Goal: Task Accomplishment & Management: Manage account settings

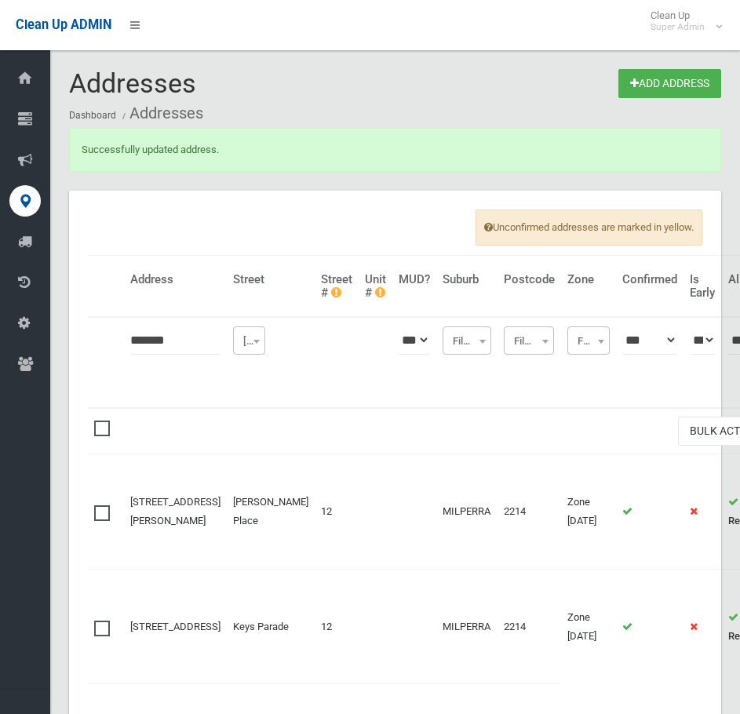
click at [280, 108] on ol "Dashboard Addresses" at bounding box center [395, 113] width 652 height 29
click at [164, 341] on input "*******" at bounding box center [175, 340] width 90 height 29
type input "**********"
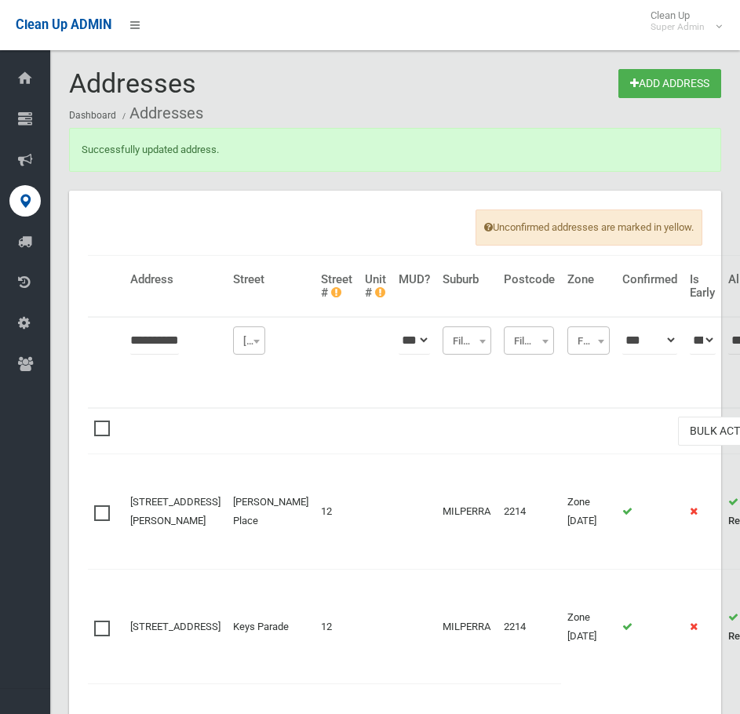
click button at bounding box center [0, 0] width 0 height 0
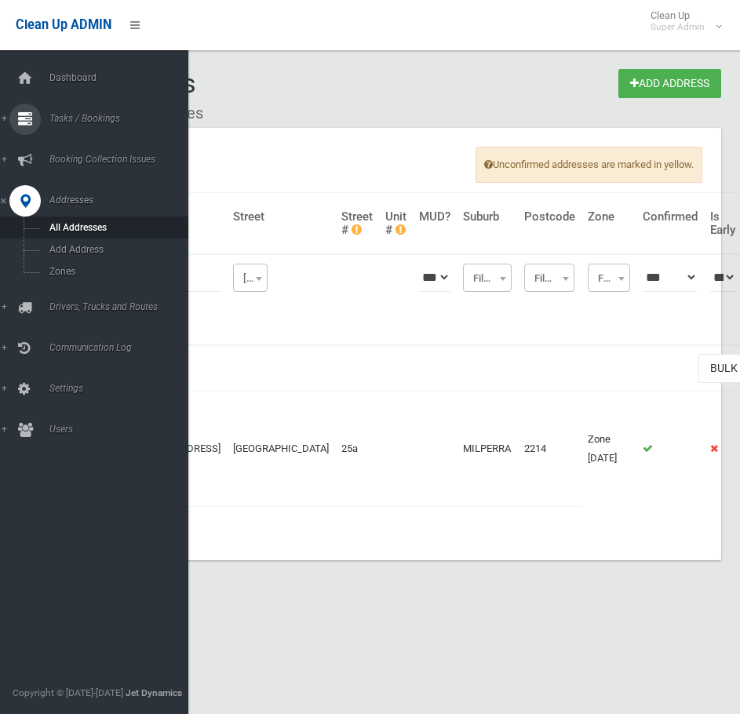
click at [33, 108] on div at bounding box center [24, 119] width 31 height 31
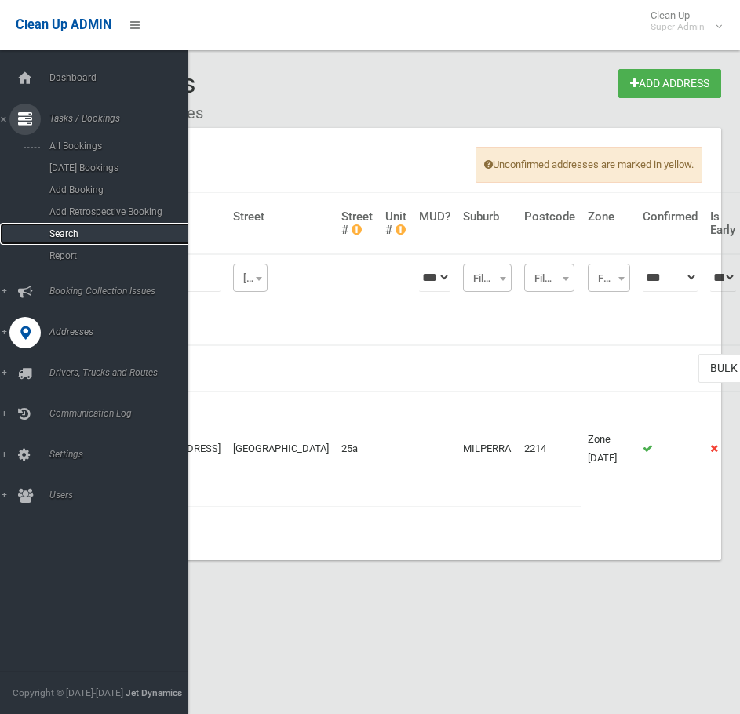
click at [80, 228] on link "Search" at bounding box center [100, 234] width 200 height 22
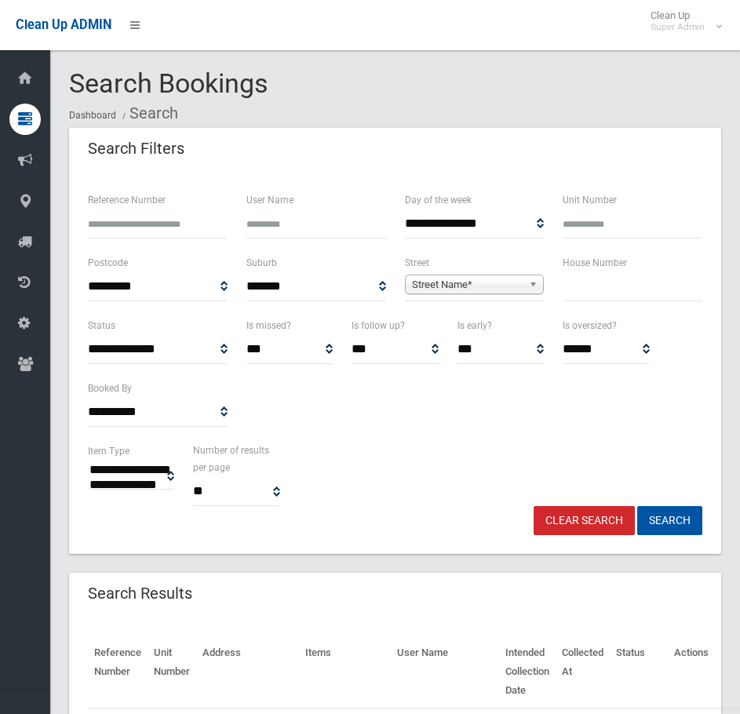
select select
click at [166, 225] on input "Reference Number" at bounding box center [158, 224] width 140 height 29
type input "*******"
click at [637, 506] on button "Search" at bounding box center [669, 520] width 65 height 29
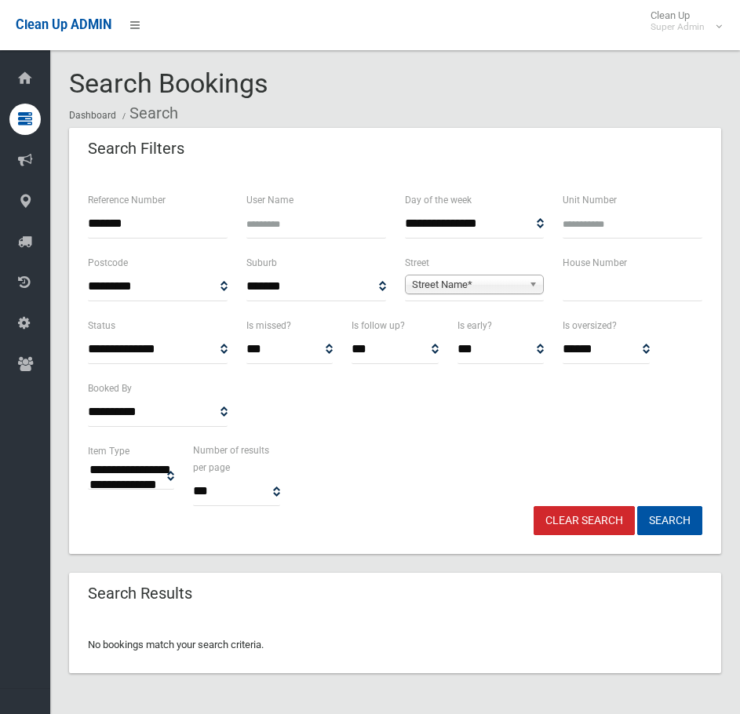
select select
drag, startPoint x: 145, startPoint y: 217, endPoint x: 137, endPoint y: 220, distance: 8.5
click at [144, 217] on input "*******" at bounding box center [158, 224] width 140 height 29
click at [130, 223] on input "*******" at bounding box center [158, 224] width 140 height 29
type input "******"
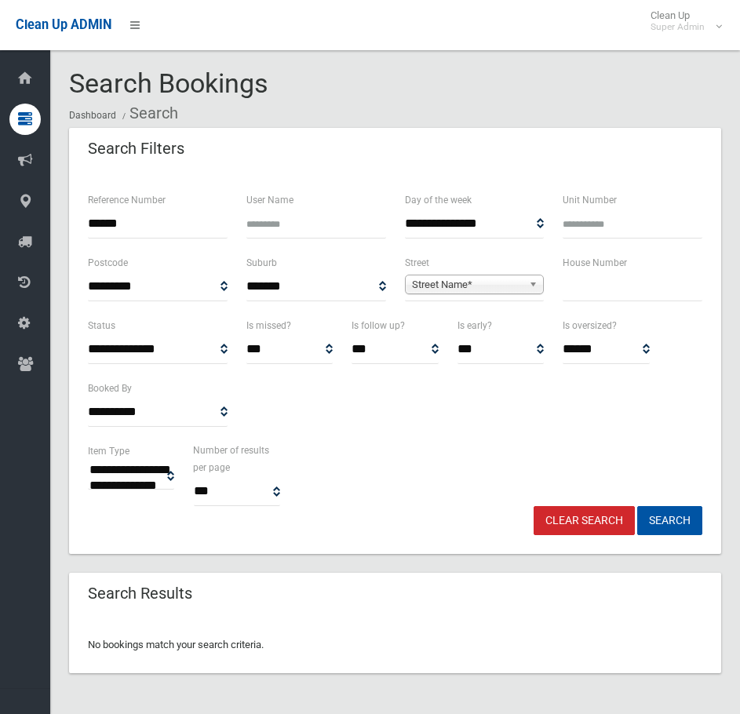
click at [637, 506] on button "Search" at bounding box center [669, 520] width 65 height 29
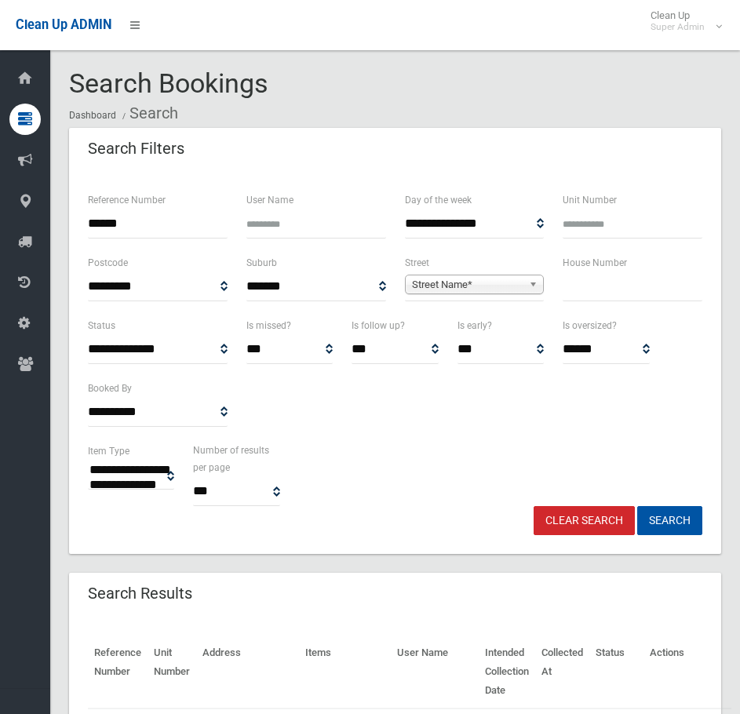
select select
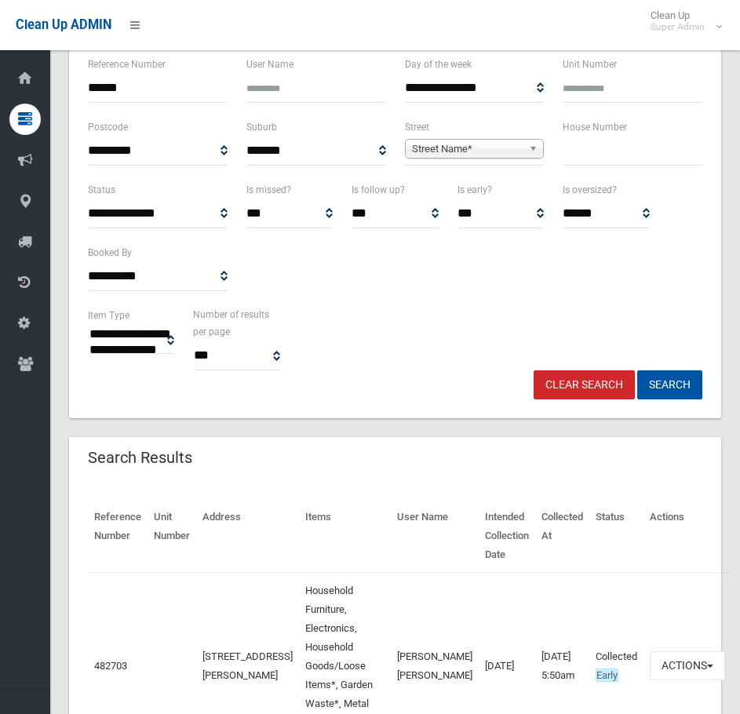
scroll to position [256, 0]
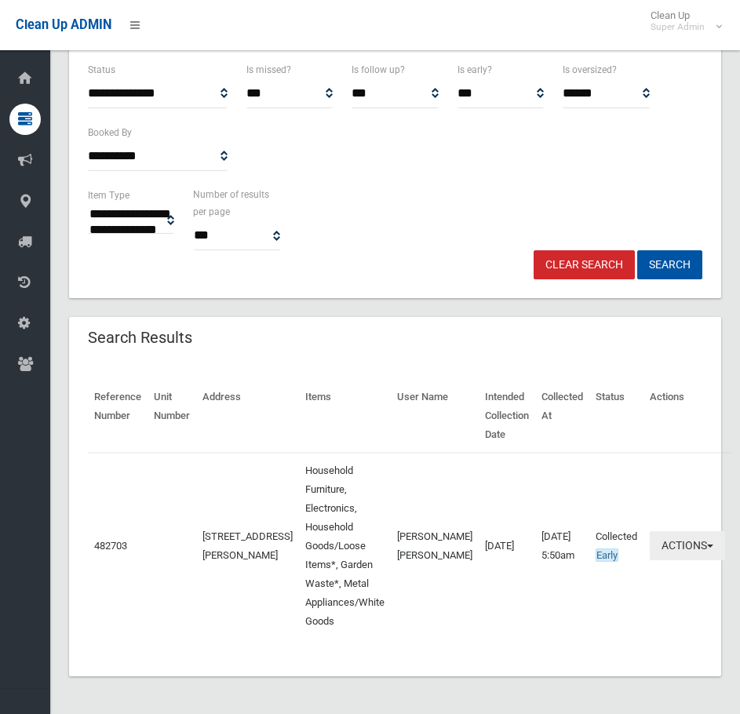
click at [671, 543] on button "Actions" at bounding box center [687, 545] width 75 height 29
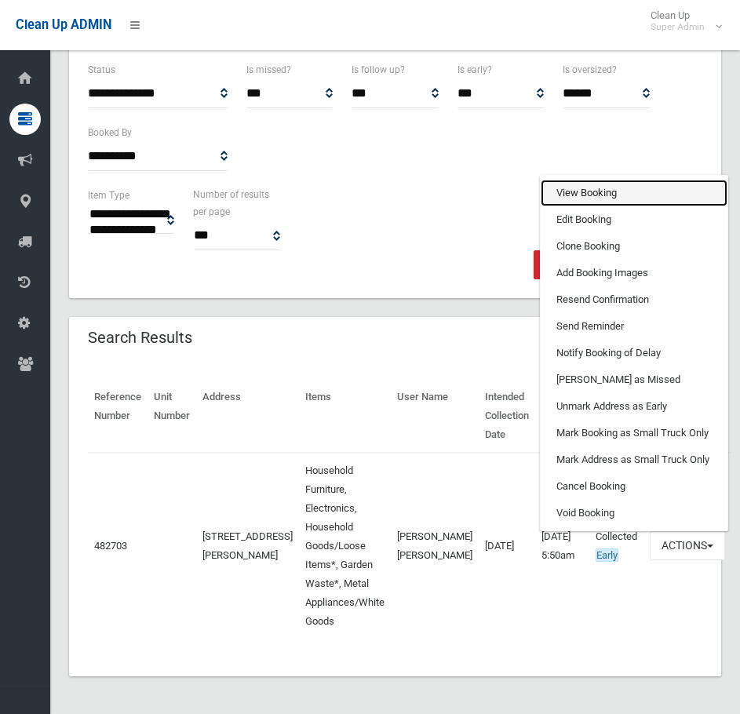
click at [574, 193] on link "View Booking" at bounding box center [634, 193] width 187 height 27
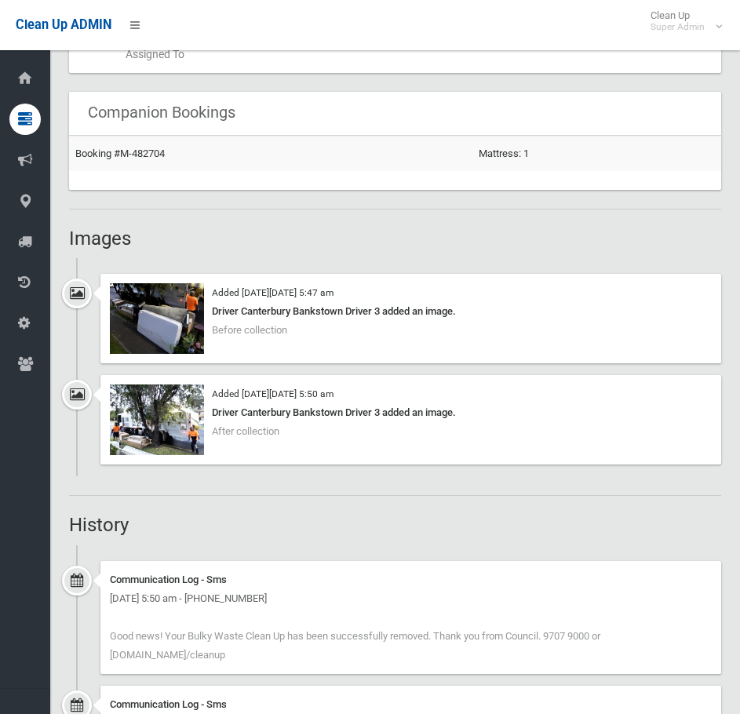
scroll to position [1099, 0]
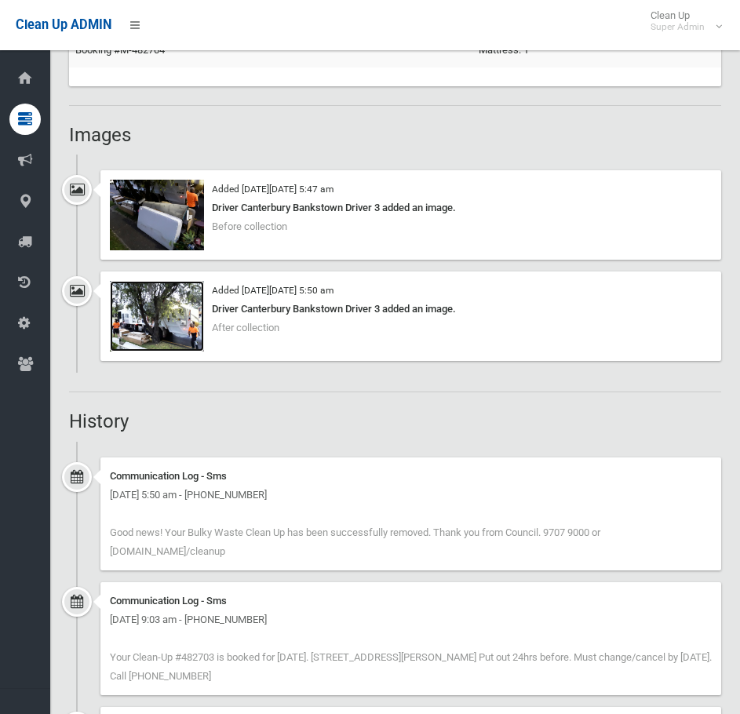
click at [168, 330] on img at bounding box center [157, 316] width 94 height 71
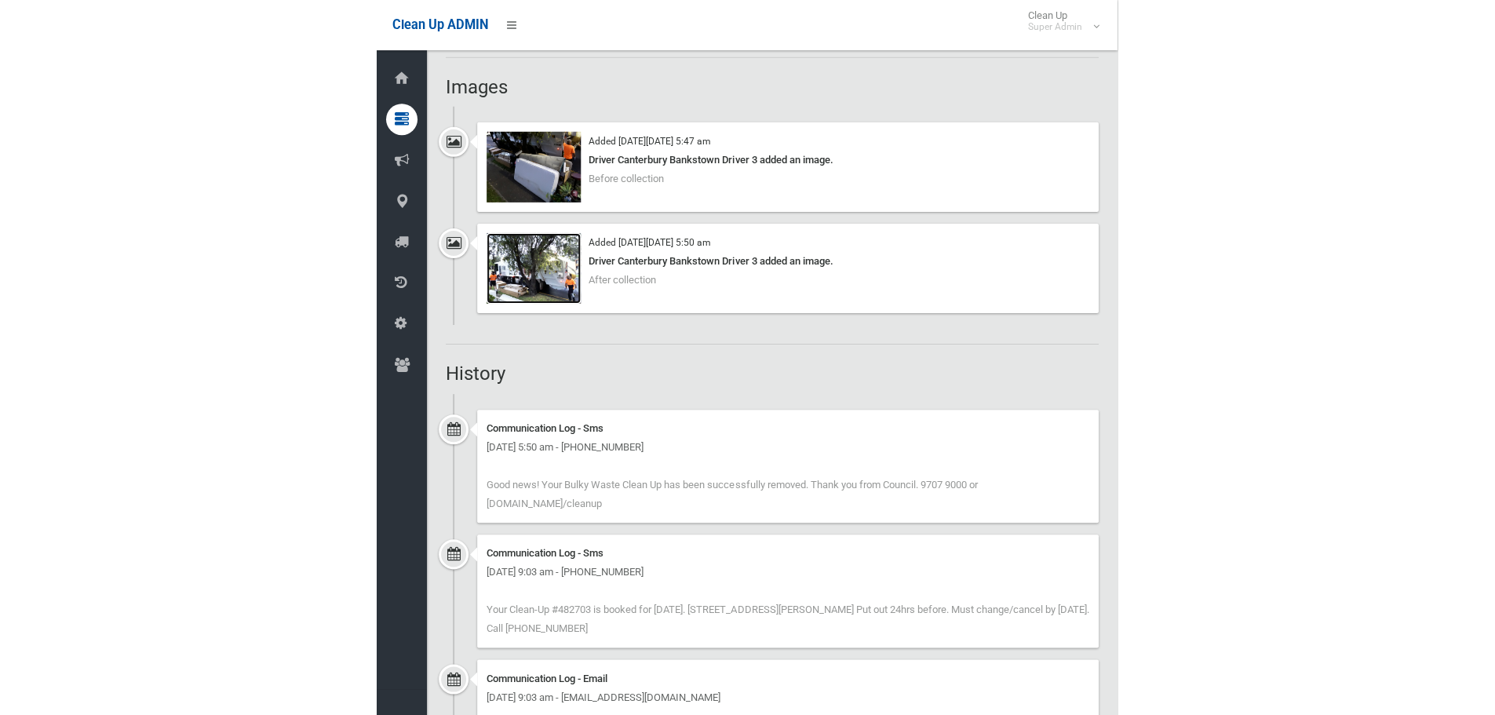
scroll to position [1073, 0]
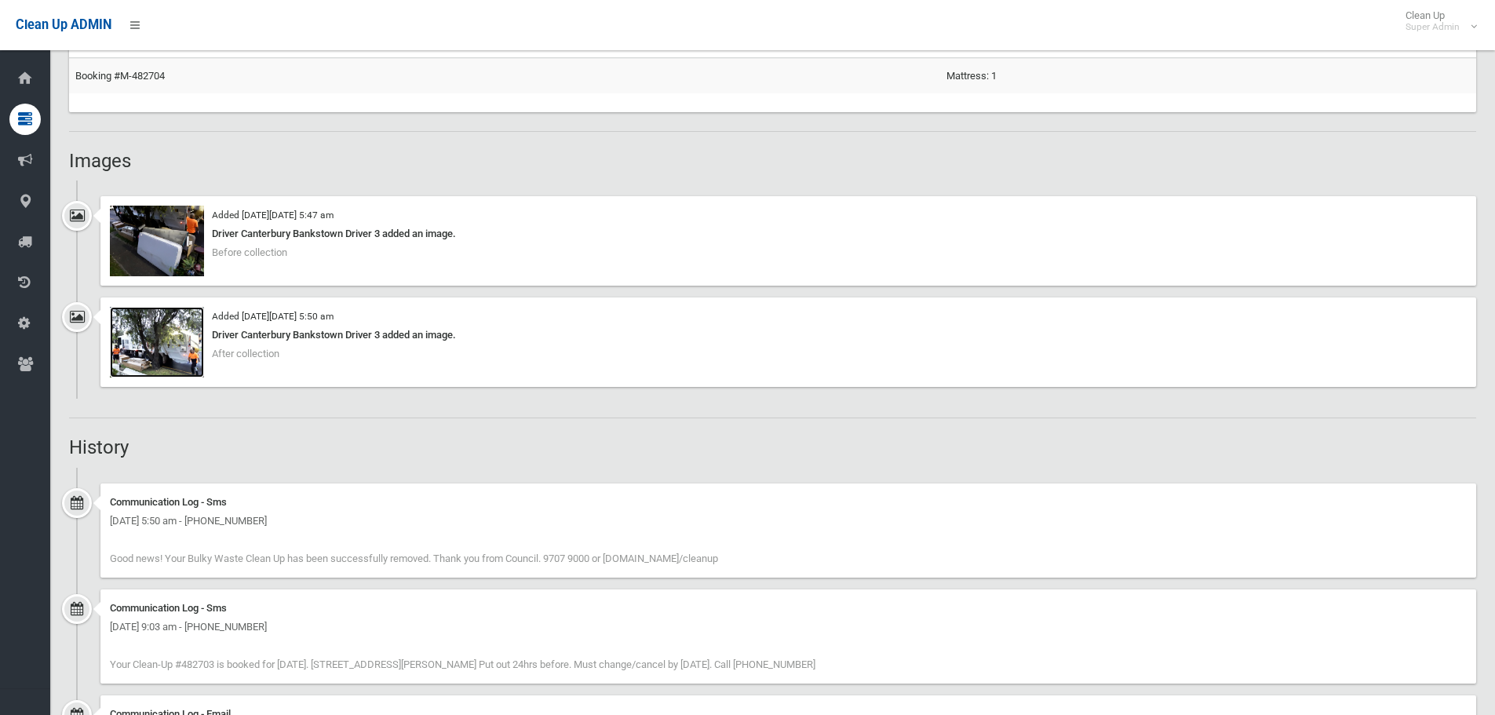
click at [190, 361] on img at bounding box center [157, 342] width 94 height 71
click at [169, 251] on img at bounding box center [157, 241] width 94 height 71
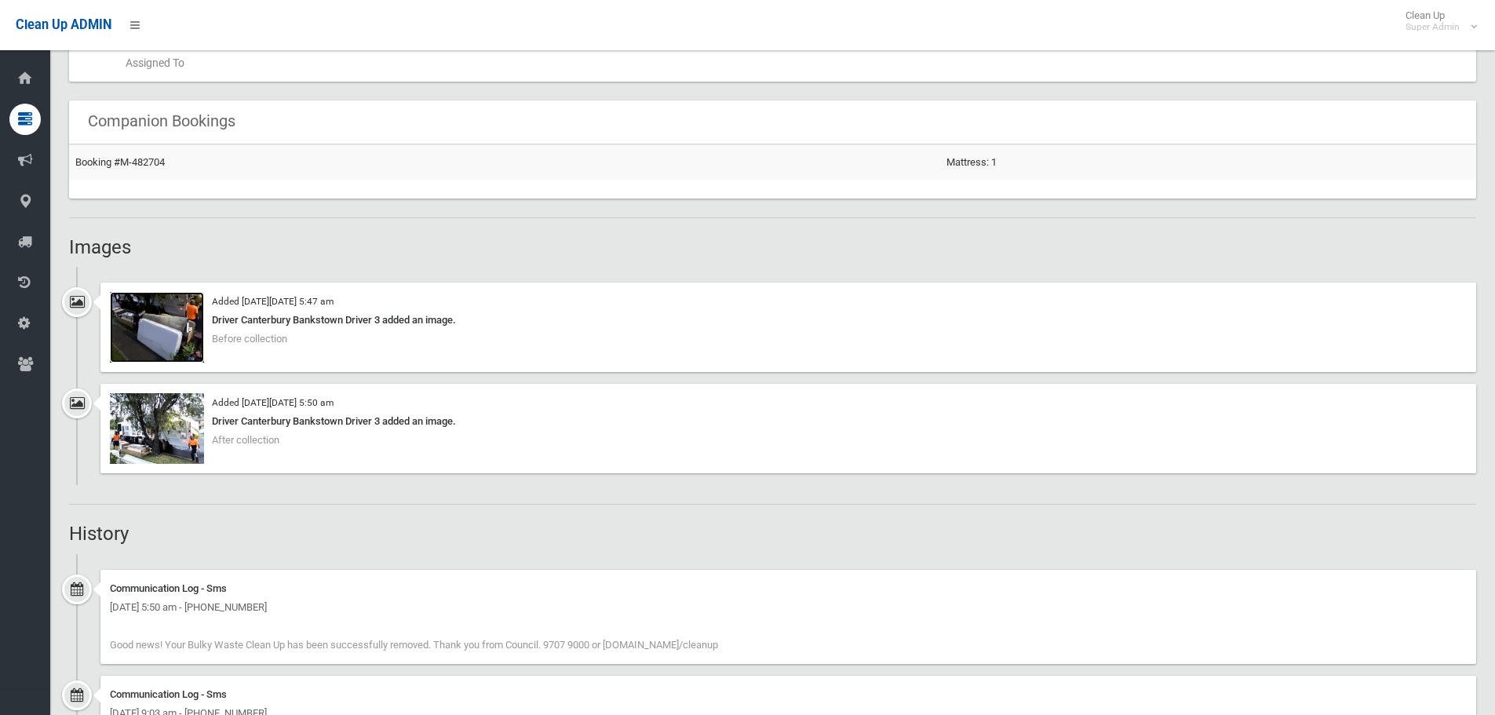
scroll to position [994, 0]
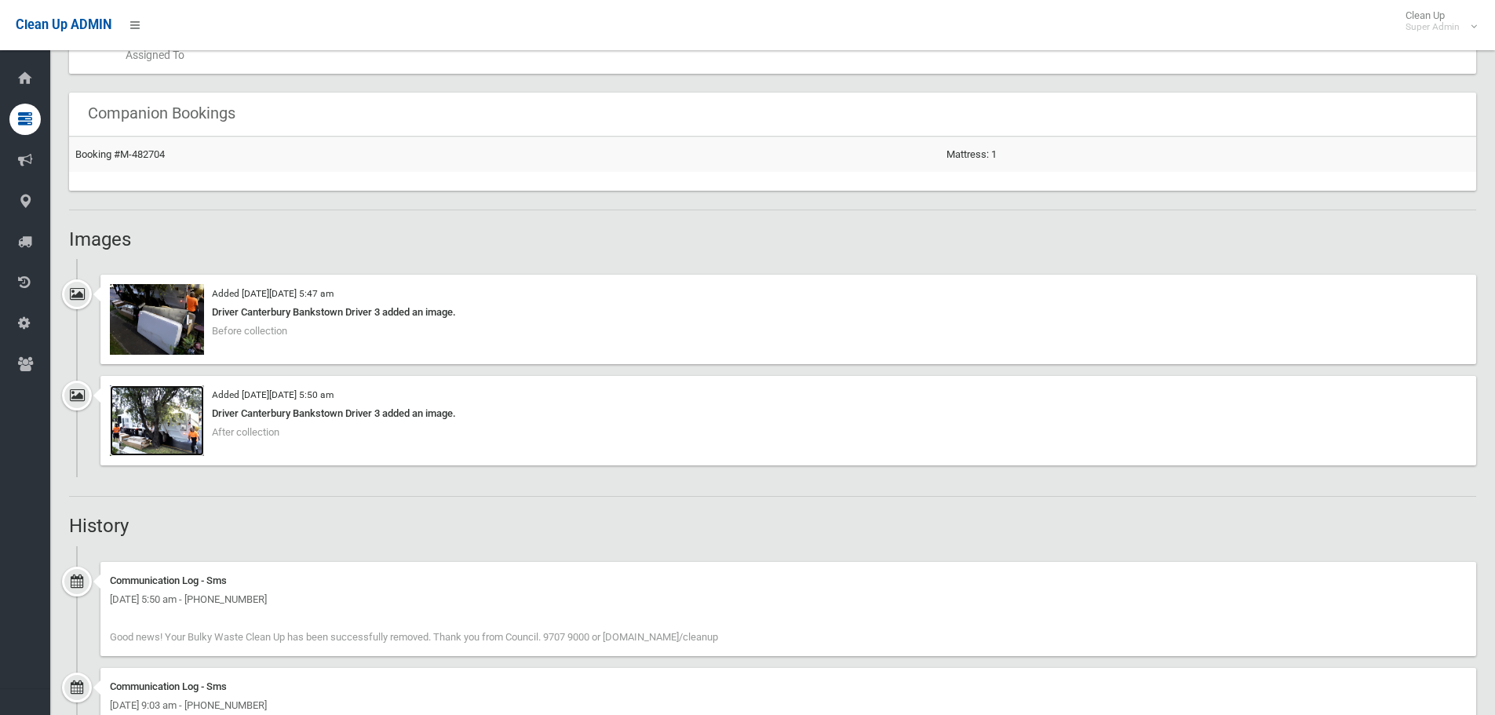
click at [159, 438] on img at bounding box center [157, 420] width 94 height 71
click at [189, 432] on img at bounding box center [157, 420] width 94 height 71
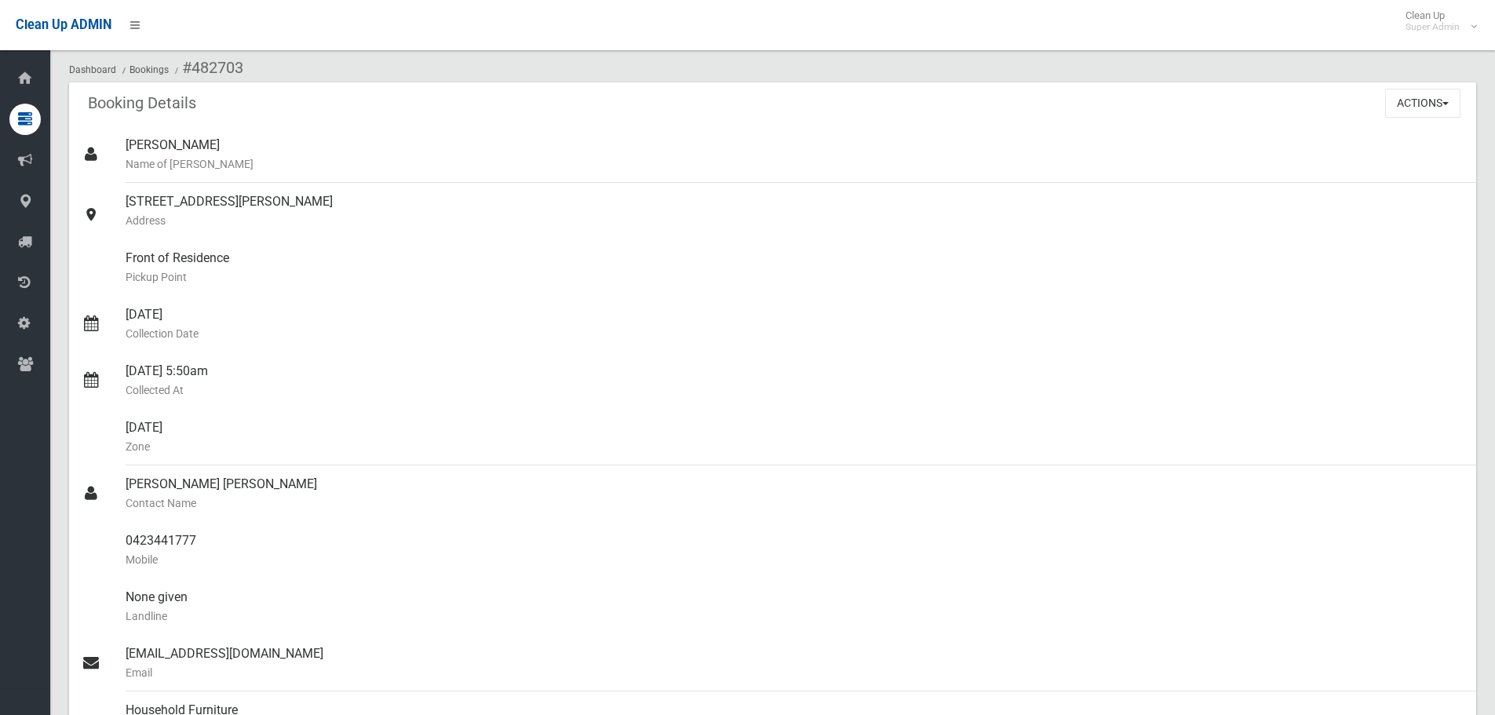
scroll to position [53, 0]
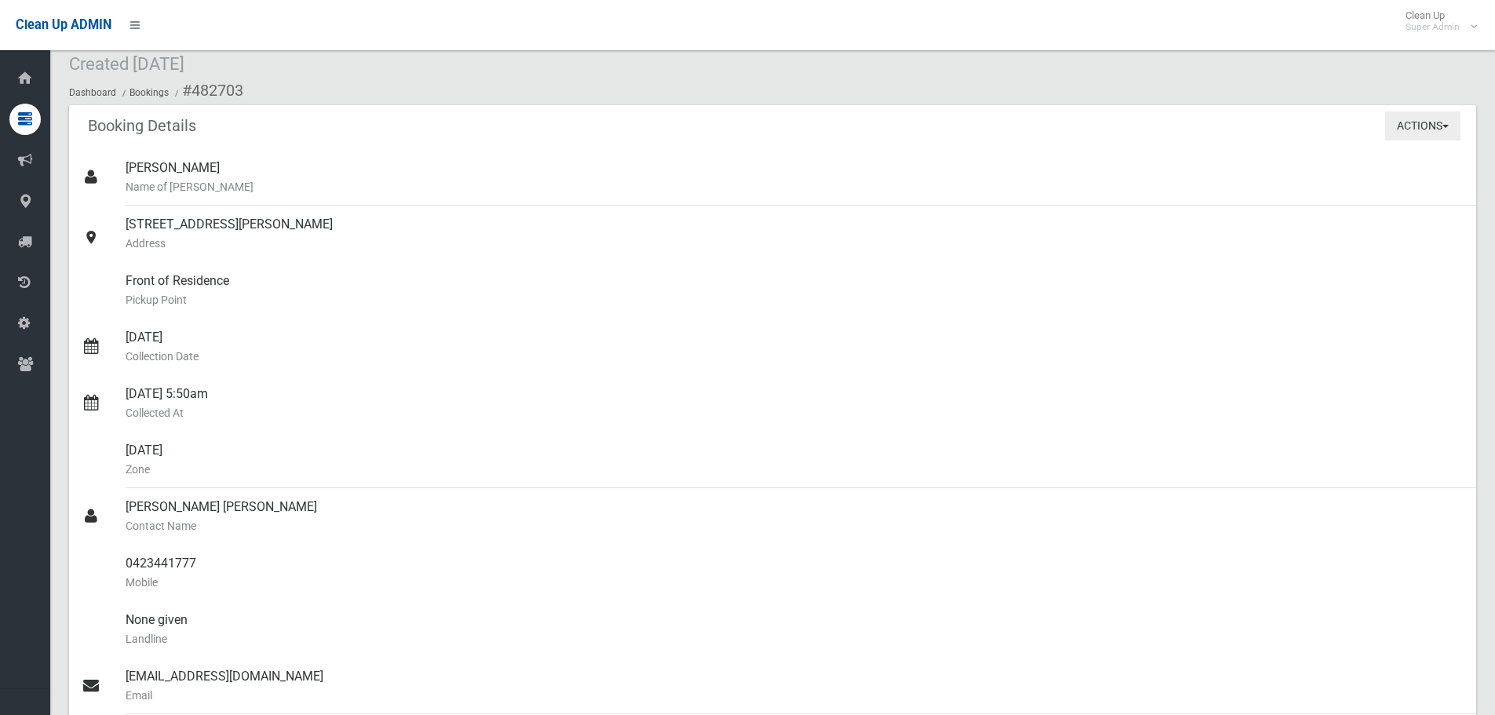
click at [739, 127] on button "Actions" at bounding box center [1422, 125] width 75 height 29
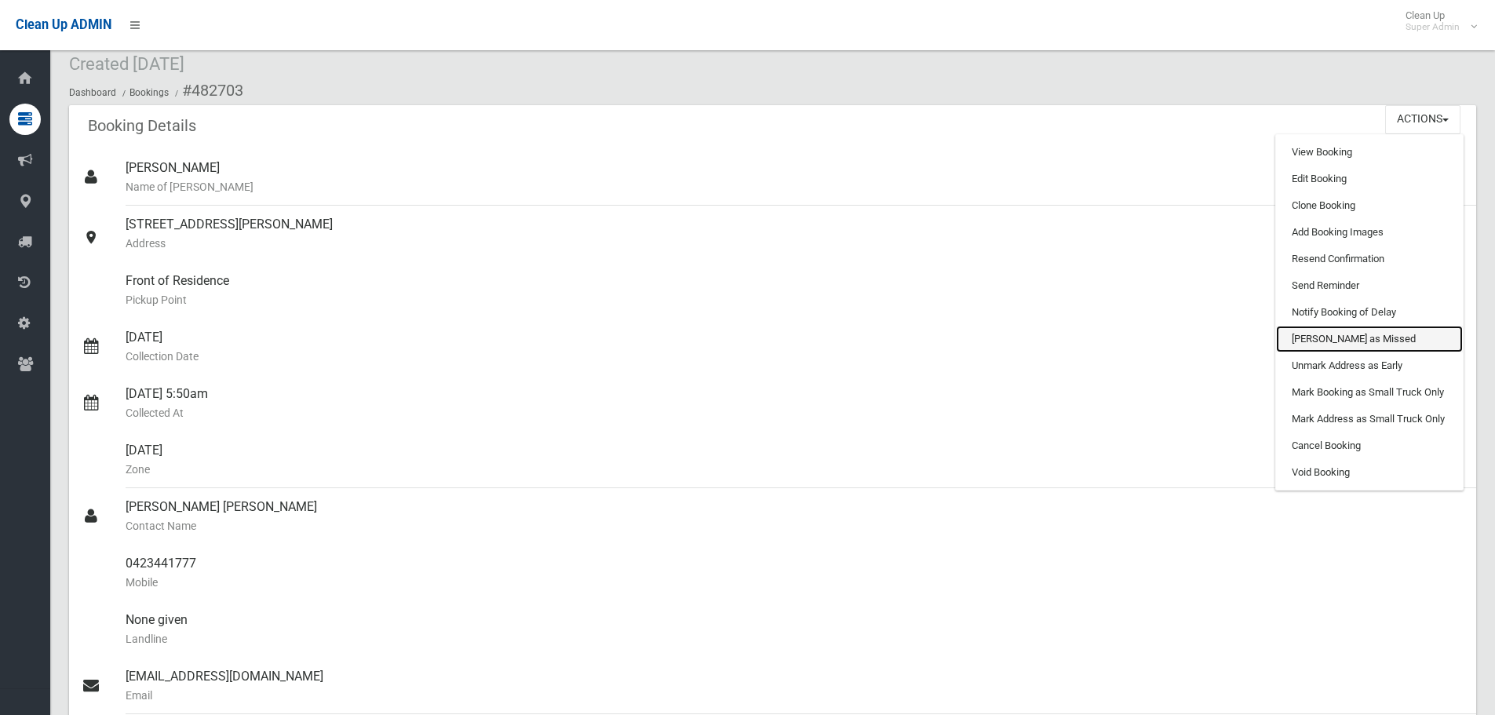
click at [739, 341] on link "[PERSON_NAME] as Missed" at bounding box center [1369, 339] width 187 height 27
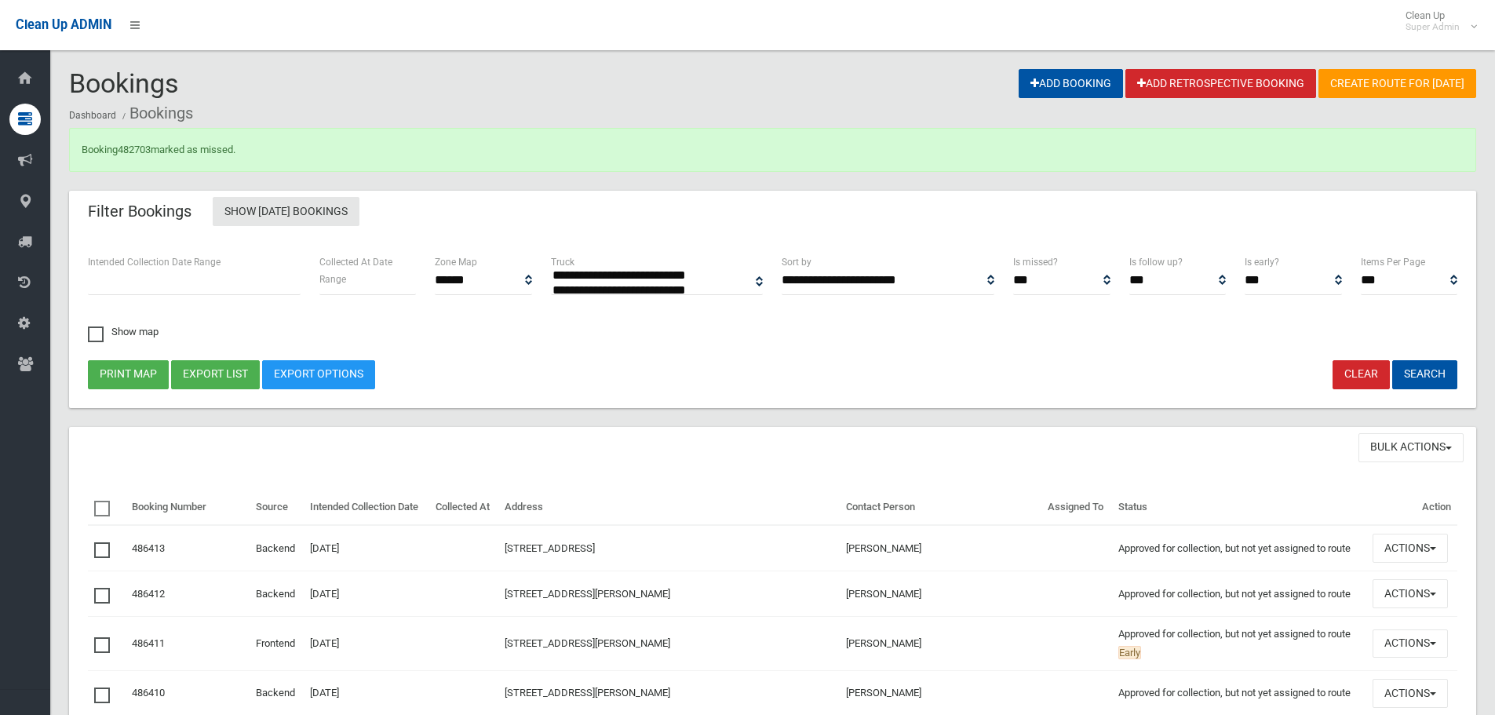
select select
